Goal: Find specific page/section: Find specific page/section

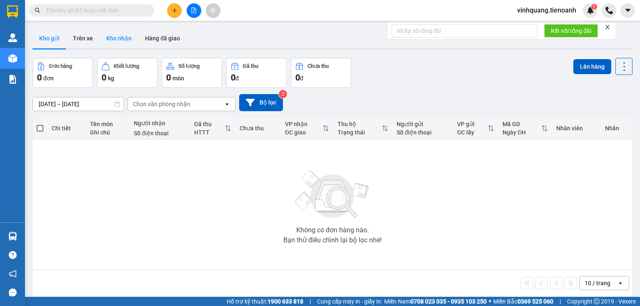
click at [102, 42] on button "Kho nhận" at bounding box center [119, 38] width 39 height 20
